Goal: Information Seeking & Learning: Learn about a topic

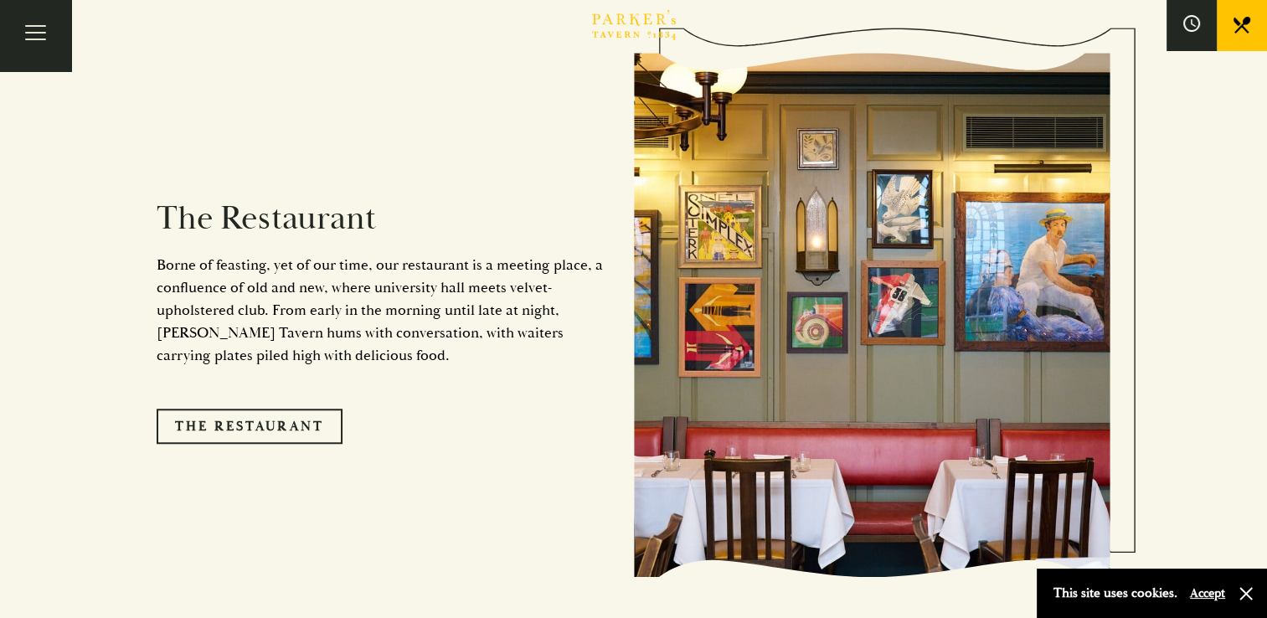
scroll to position [1349, 0]
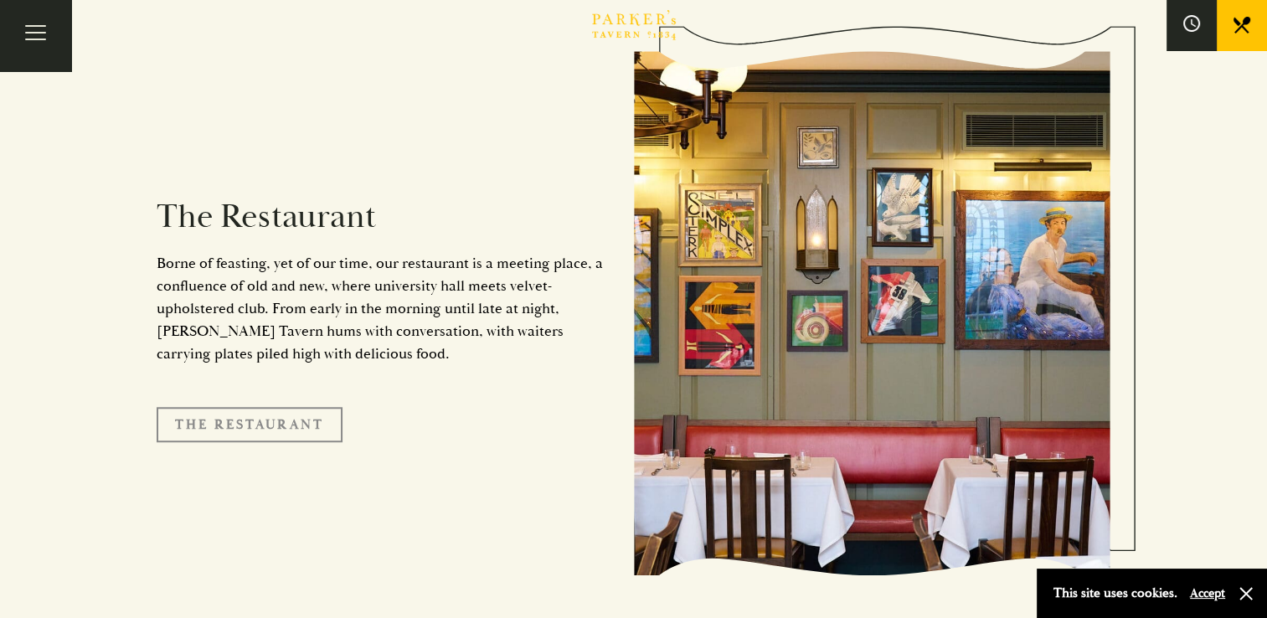
click at [287, 407] on link "The Restaurant" at bounding box center [250, 424] width 186 height 35
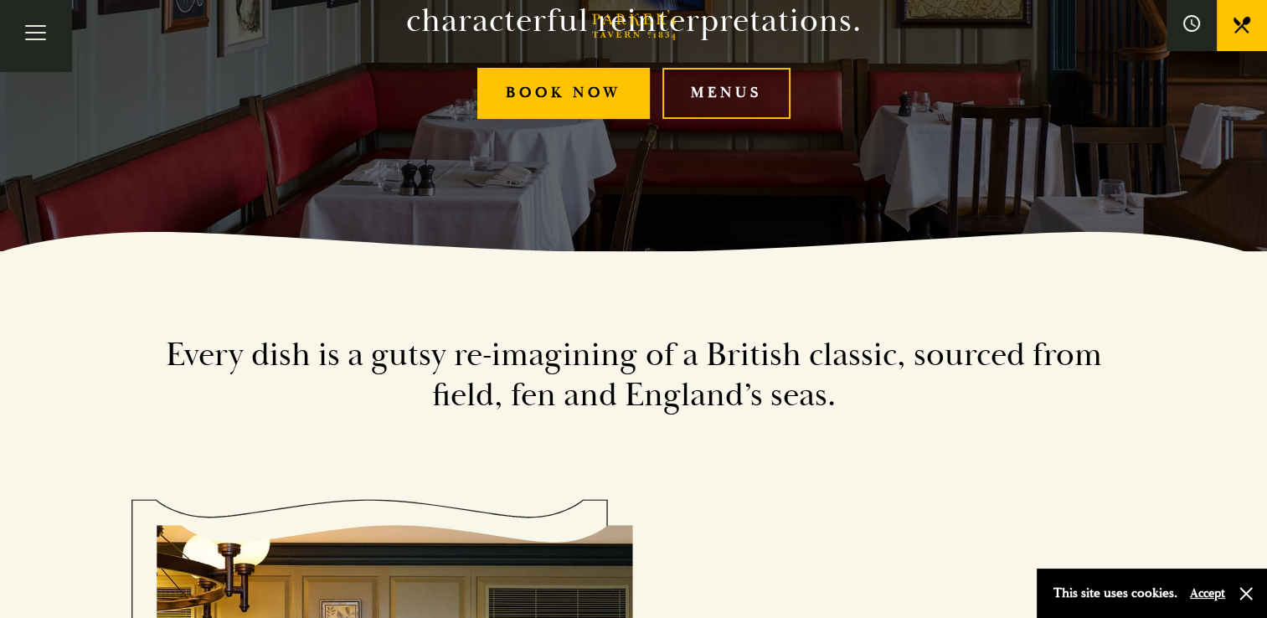
scroll to position [363, 0]
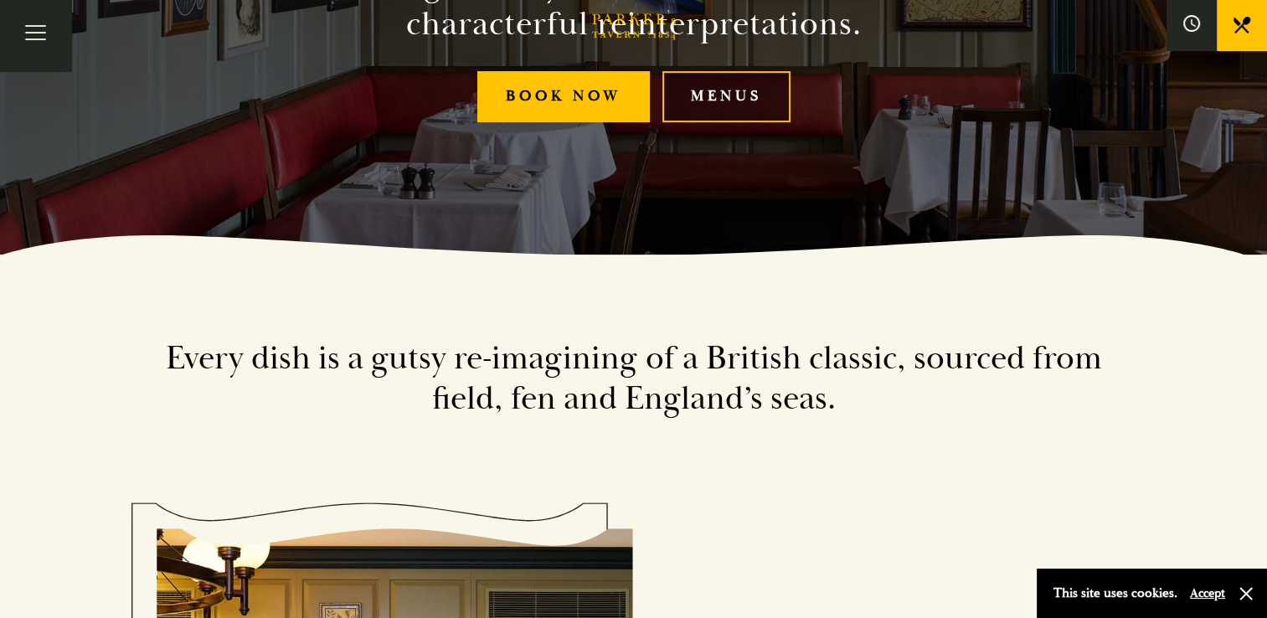
click at [717, 97] on link "Menus" at bounding box center [726, 96] width 128 height 51
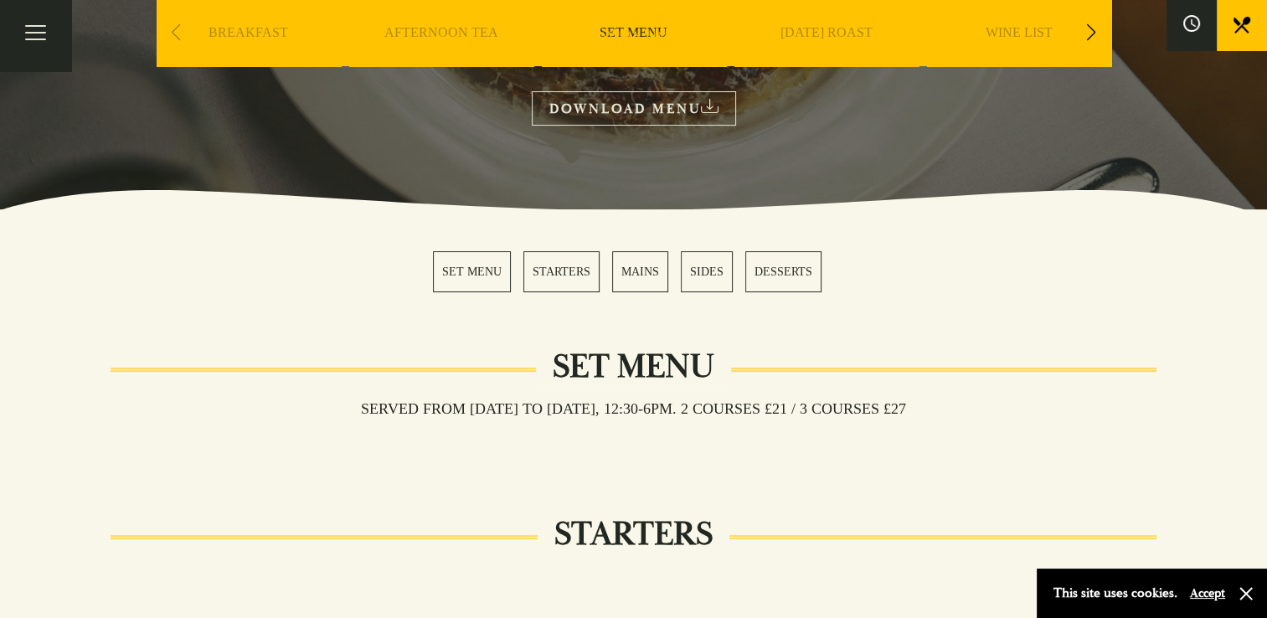
scroll to position [285, 0]
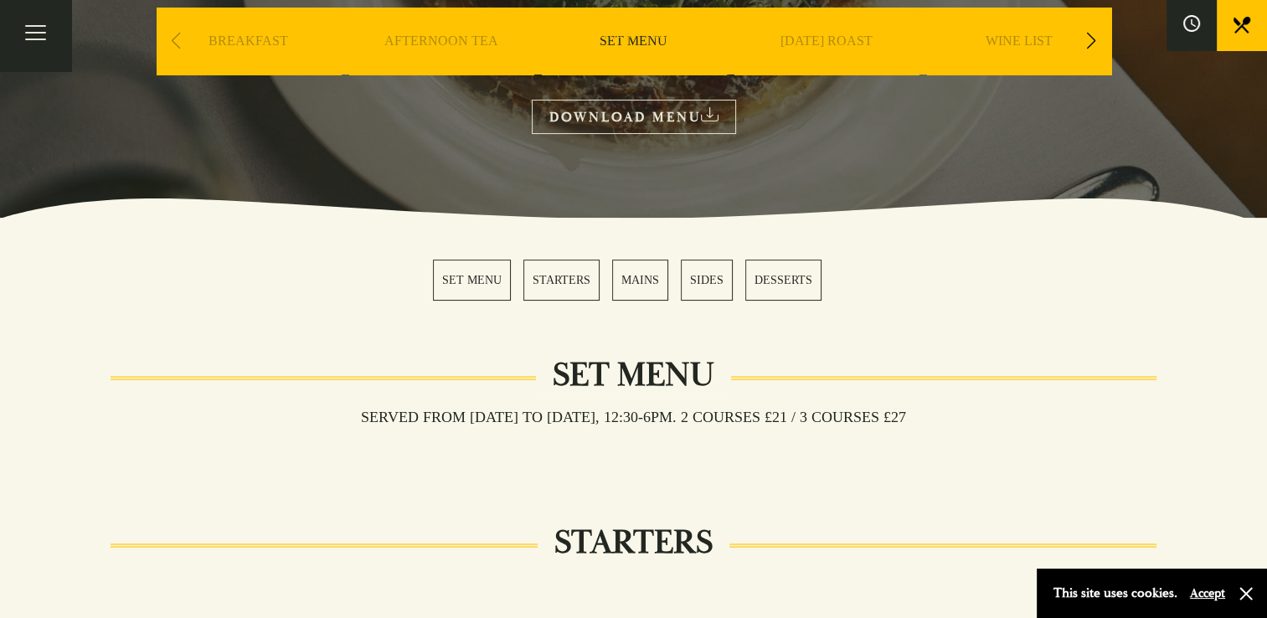
click at [650, 113] on link "DOWNLOAD MENU" at bounding box center [634, 117] width 204 height 34
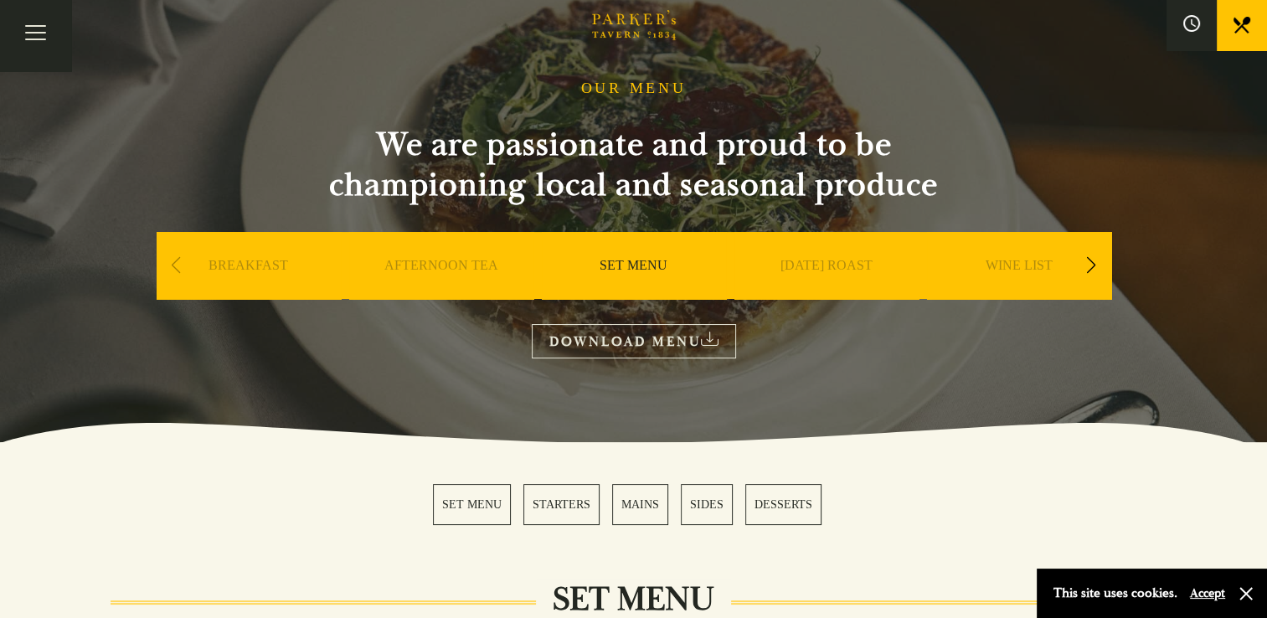
scroll to position [54, 0]
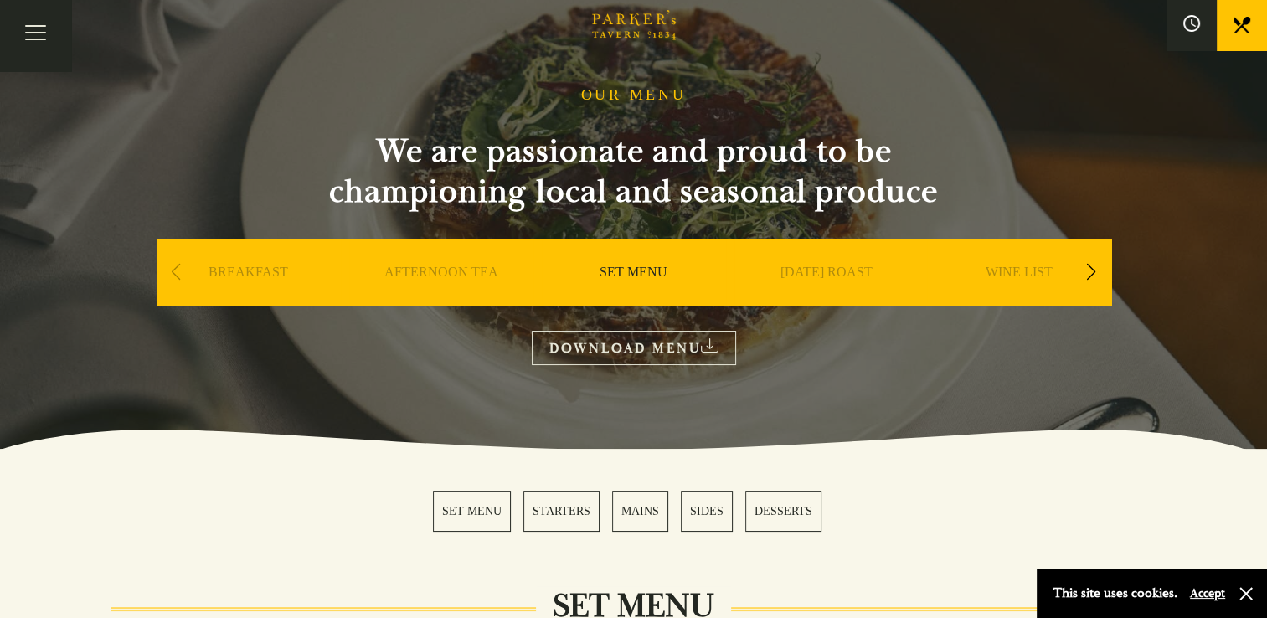
click at [1090, 269] on div "Next slide" at bounding box center [1091, 272] width 23 height 37
click at [1033, 268] on link "A LA CARTE" at bounding box center [1019, 297] width 78 height 67
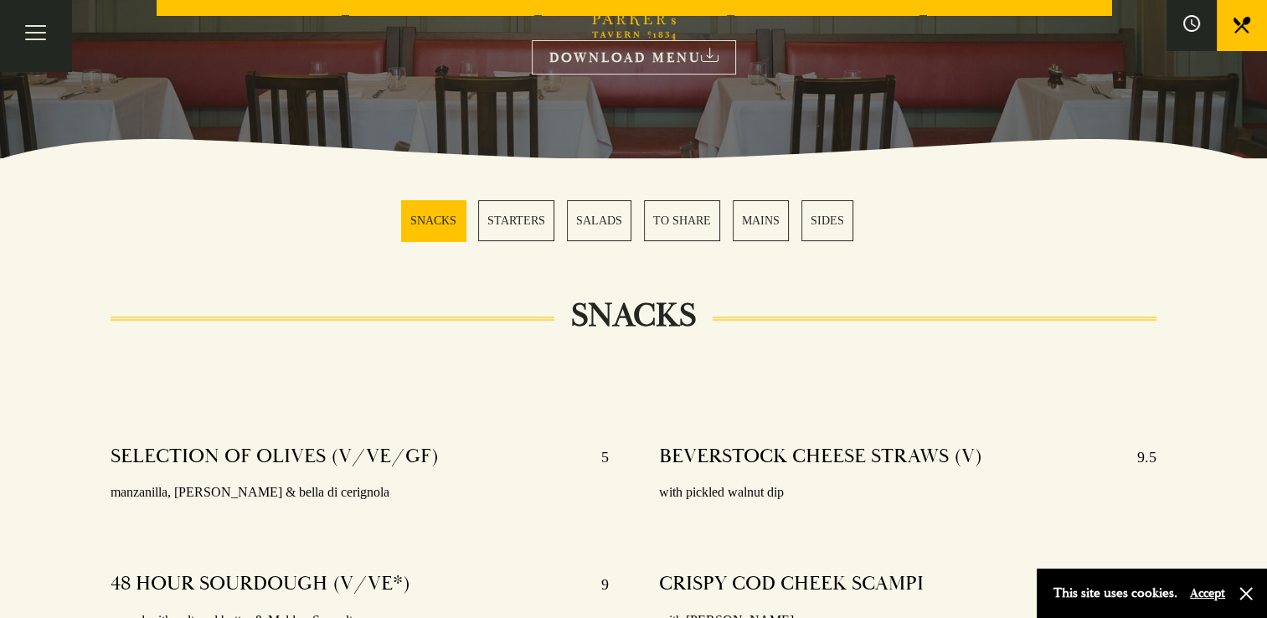
scroll to position [345, 0]
click at [755, 216] on link "MAINS" at bounding box center [761, 219] width 56 height 41
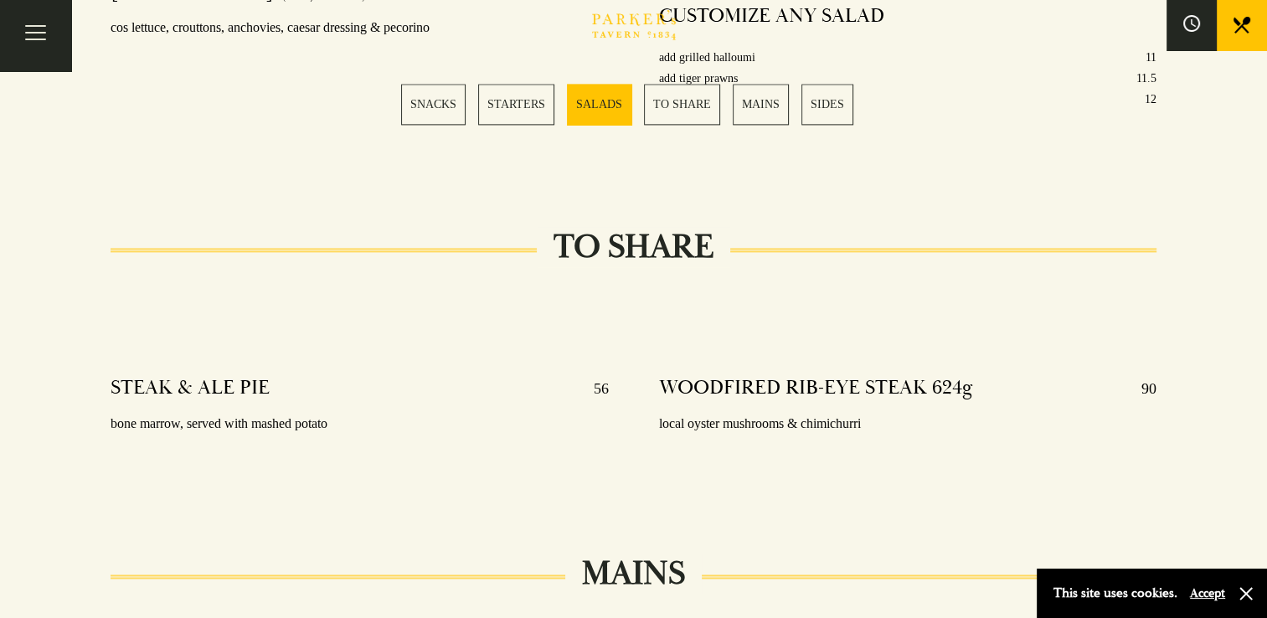
scroll to position [2407, 0]
click at [519, 95] on link "STARTERS" at bounding box center [516, 104] width 76 height 41
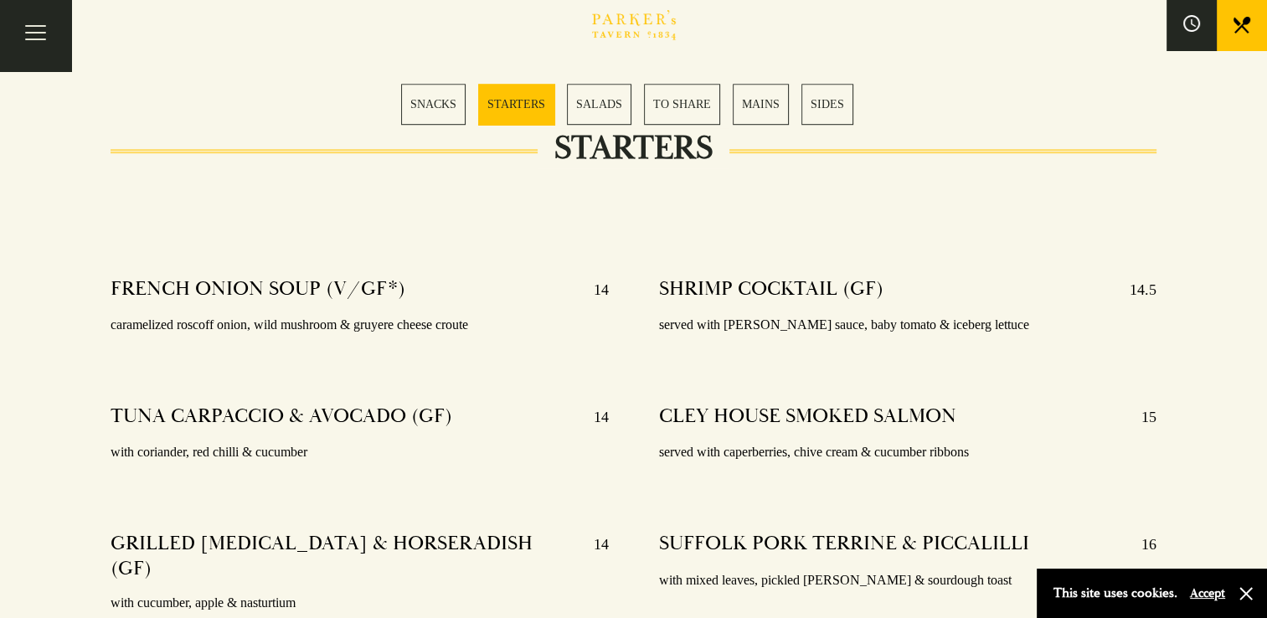
scroll to position [1216, 0]
